Goal: Find specific page/section

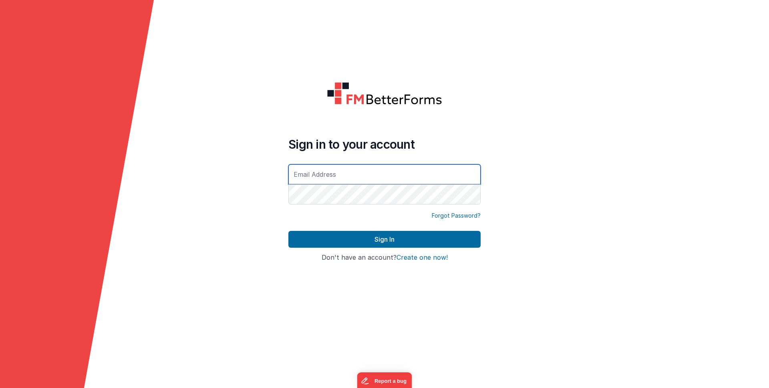
type input "[PERSON_NAME][EMAIL_ADDRESS][DOMAIN_NAME]"
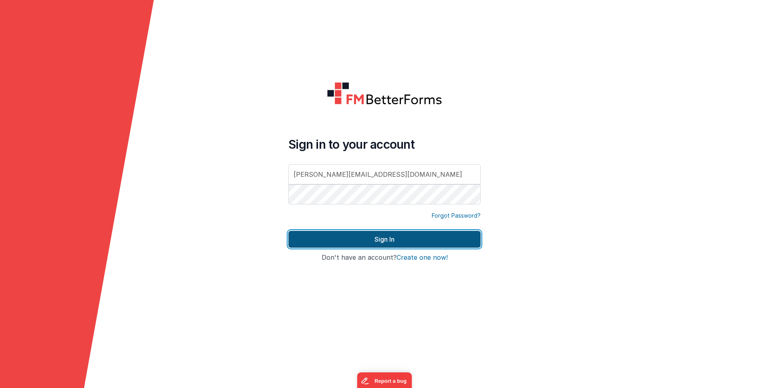
click at [409, 243] on button "Sign In" at bounding box center [384, 239] width 192 height 17
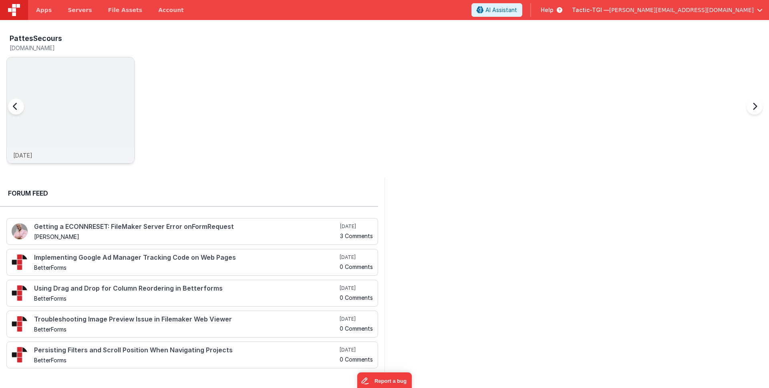
click at [63, 155] on div "[DATE]" at bounding box center [70, 155] width 127 height 16
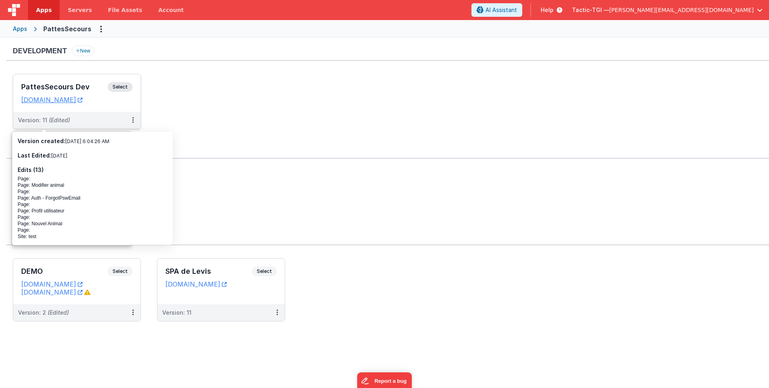
click at [73, 109] on div "PattesSecours Dev Select URLs [DOMAIN_NAME]" at bounding box center [76, 93] width 127 height 38
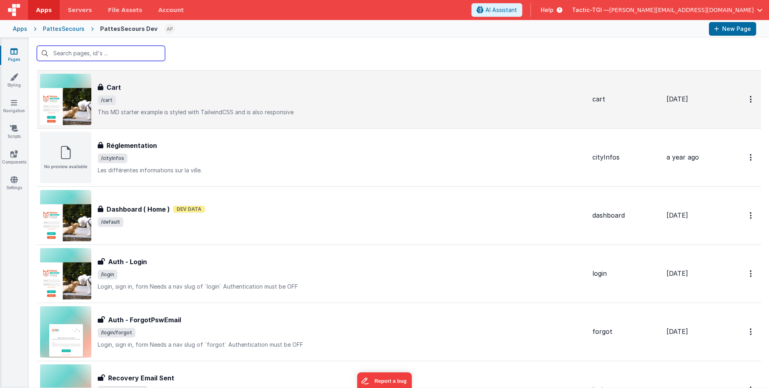
scroll to position [149, 0]
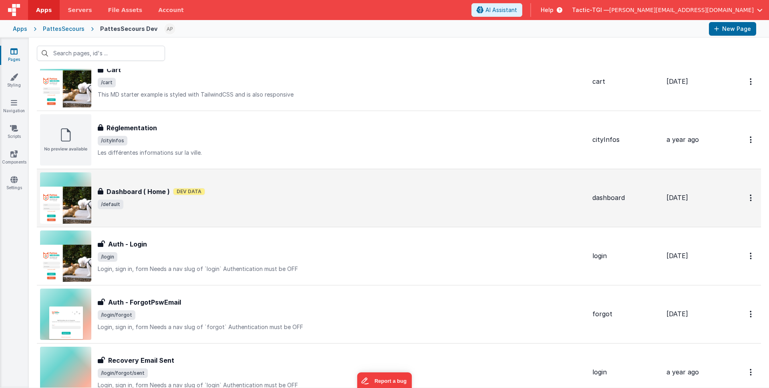
click at [190, 199] on span "/default" at bounding box center [342, 204] width 488 height 10
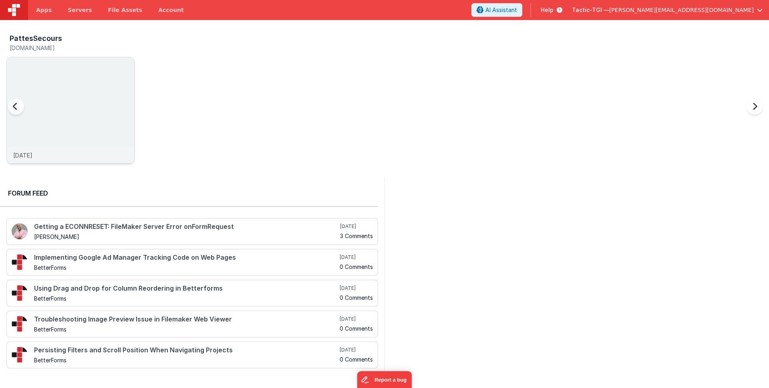
click at [44, 153] on div "[DATE]" at bounding box center [70, 155] width 127 height 16
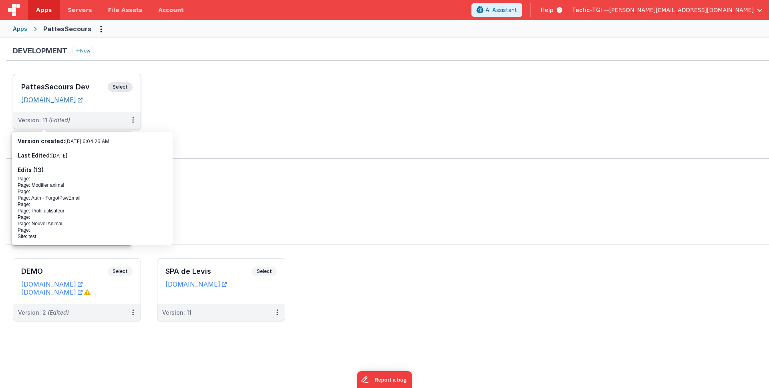
click at [69, 99] on link "[DOMAIN_NAME]" at bounding box center [51, 100] width 61 height 8
